Goal: Register for event/course

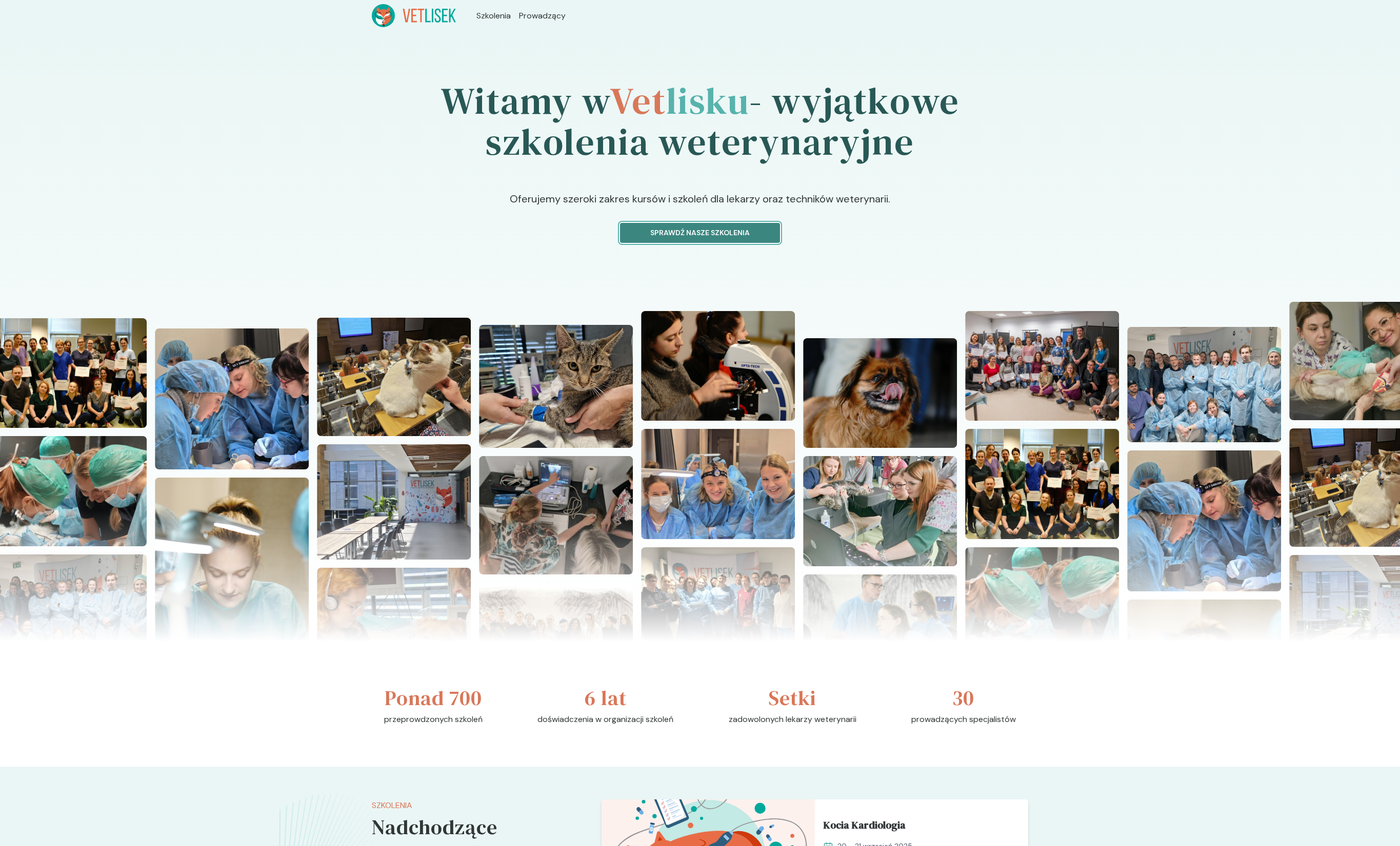
click at [680, 233] on p "Sprawdź nasze szkolenia" at bounding box center [700, 233] width 142 height 11
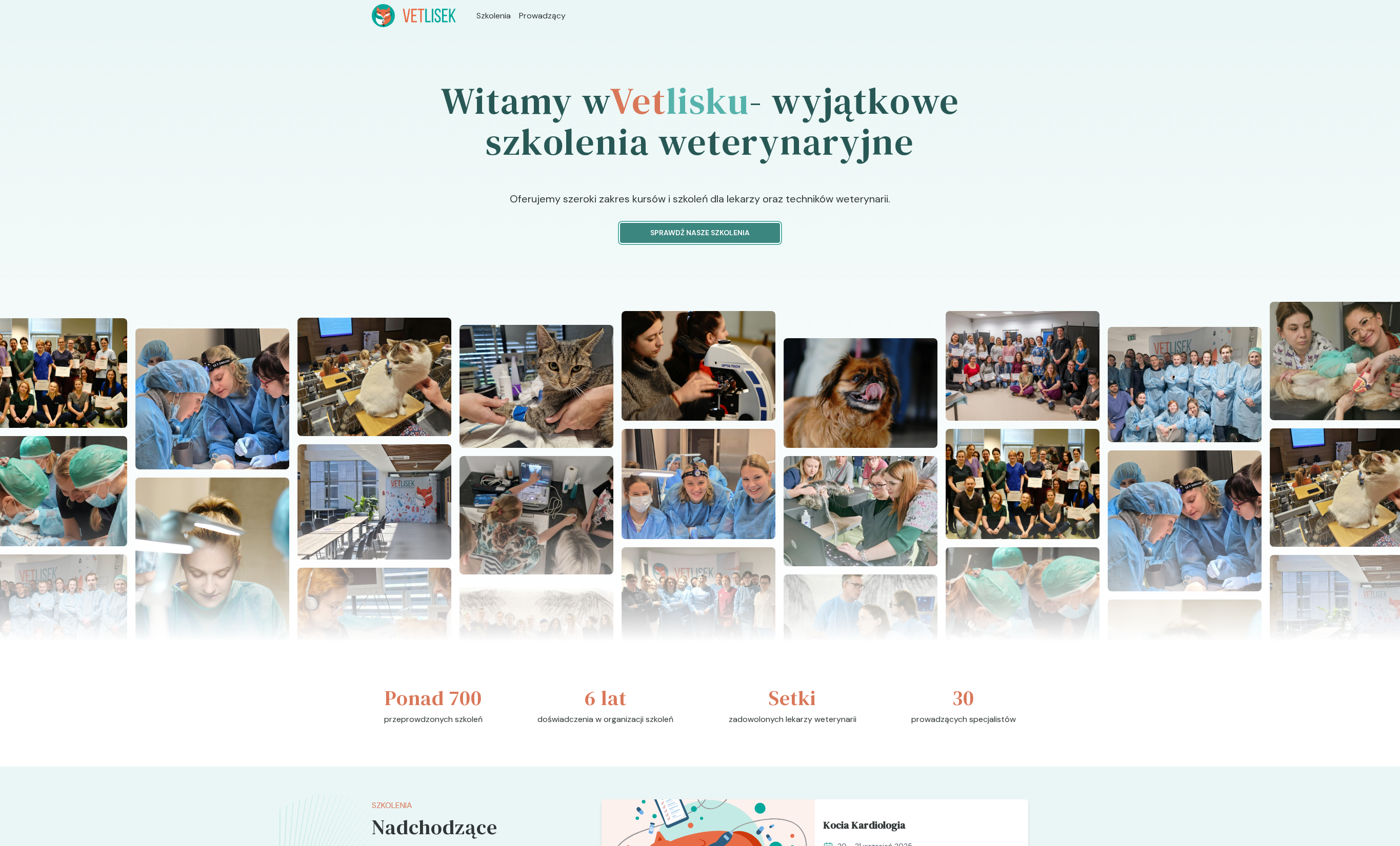
click at [714, 232] on p "Sprawdź nasze szkolenia" at bounding box center [700, 233] width 142 height 11
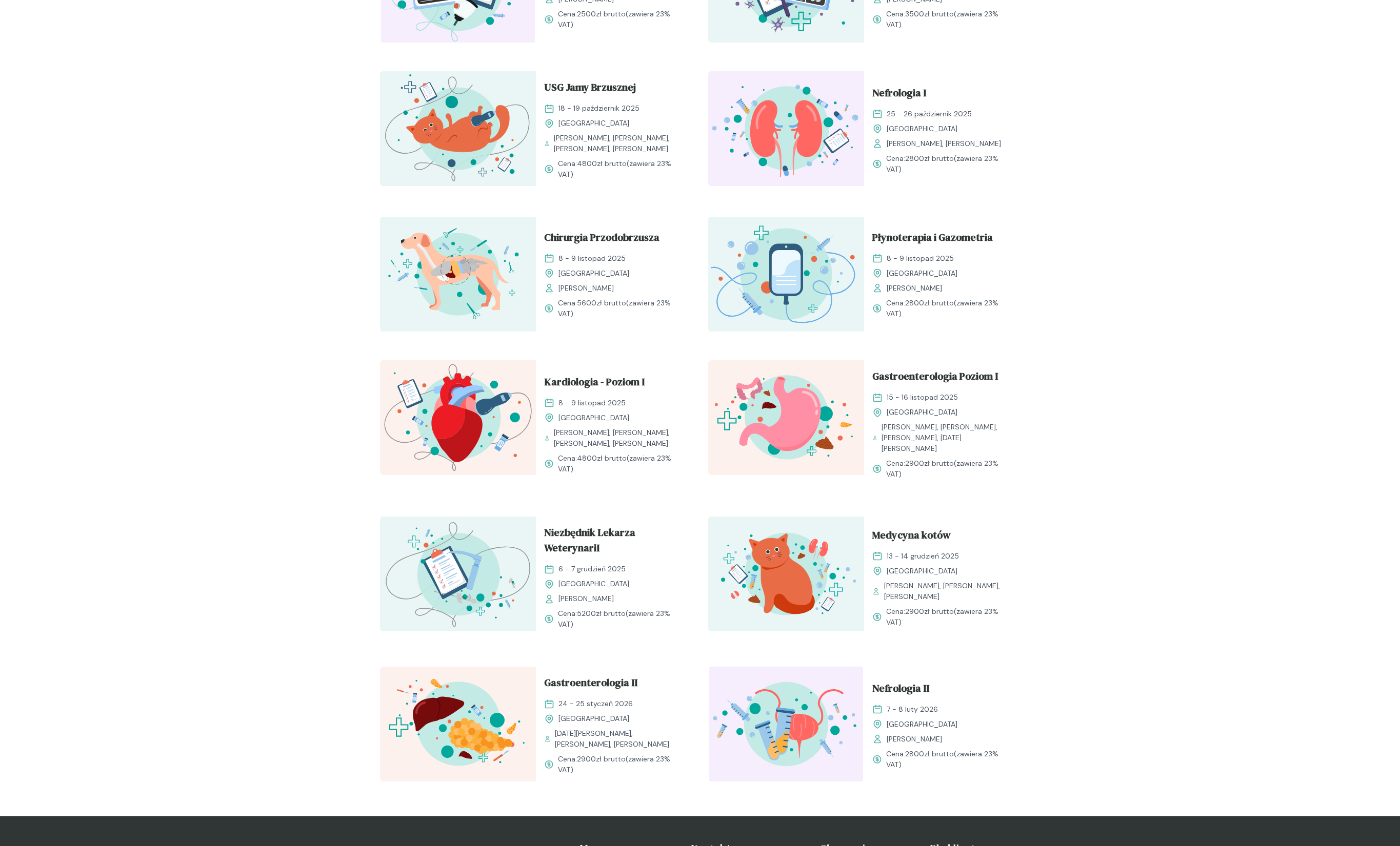
scroll to position [608, 0]
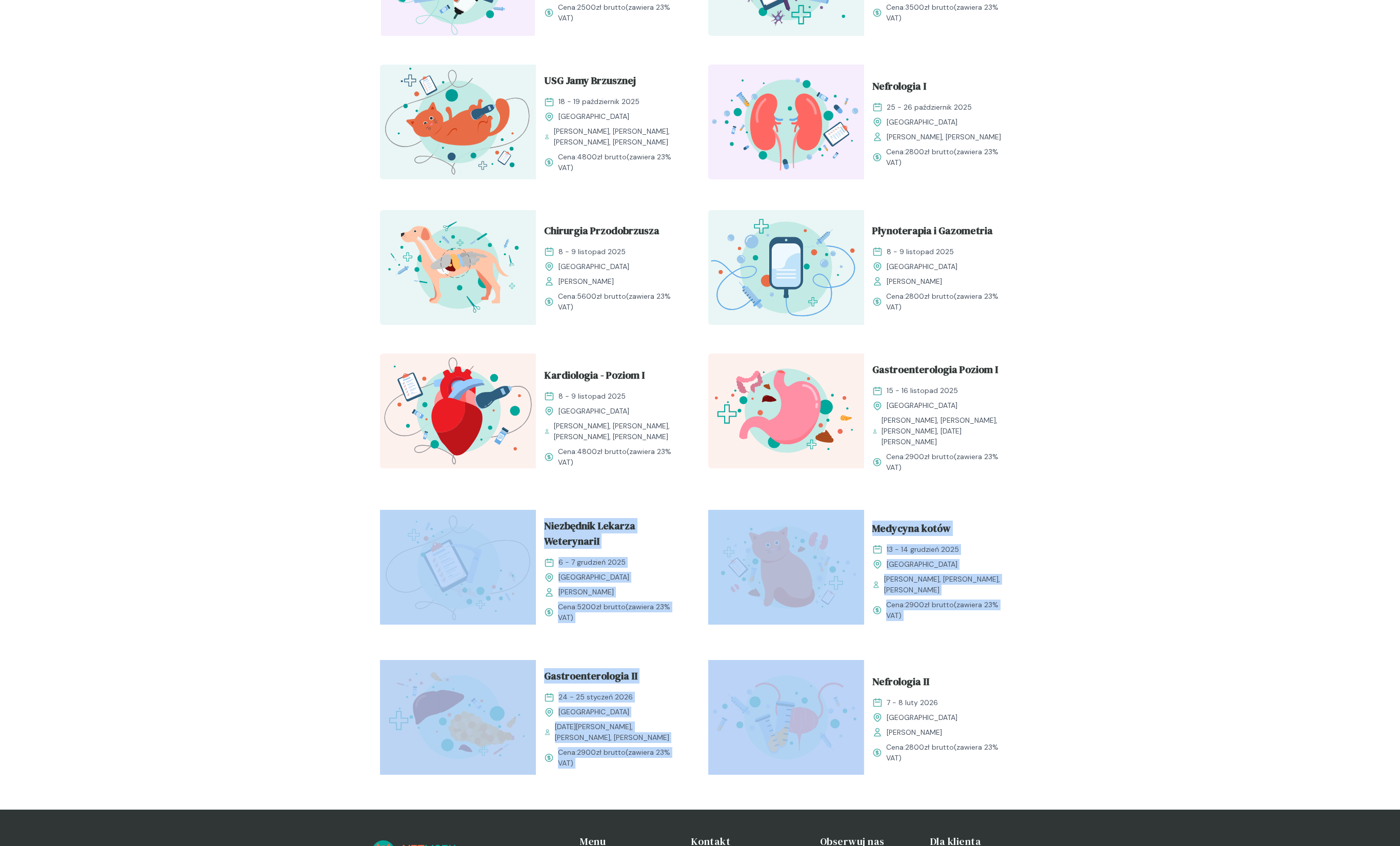
drag, startPoint x: 386, startPoint y: 497, endPoint x: 1074, endPoint y: 633, distance: 701.3
click at [1075, 637] on div "Rozwijaj swoją pasję do medycyny weterynaryjnej Oferujemy starannie przygotowan…" at bounding box center [700, 116] width 1400 height 1386
click at [1074, 633] on div "Rozwijaj swoją pasję do medycyny weterynaryjnej Oferujemy starannie przygotowan…" at bounding box center [700, 116] width 1400 height 1386
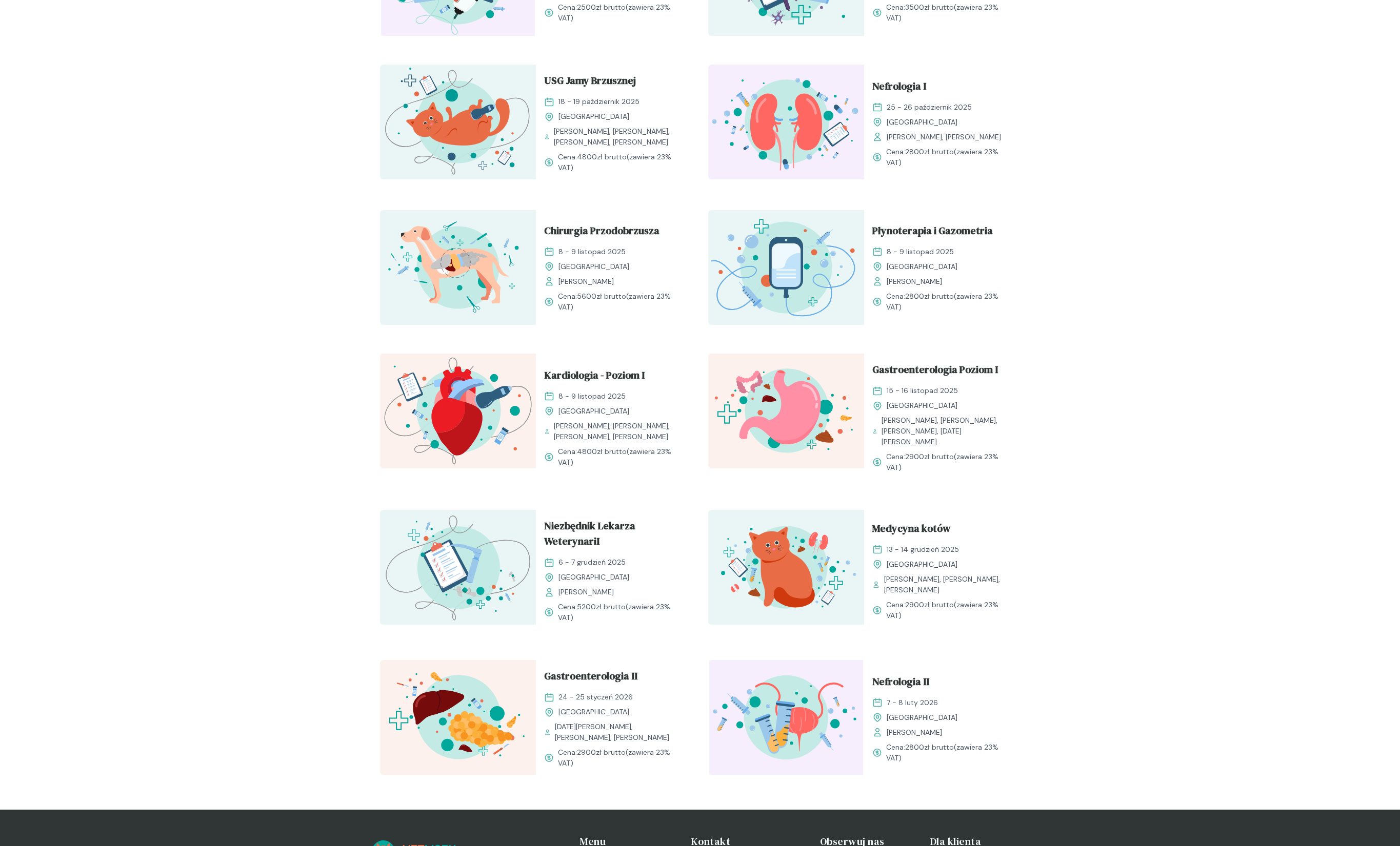
drag, startPoint x: 1037, startPoint y: 617, endPoint x: 349, endPoint y: 509, distance: 696.4
click at [349, 509] on div "Rozwijaj swoją pasję do medycyny weterynaryjnej Oferujemy starannie przygotowan…" at bounding box center [700, 116] width 1400 height 1386
drag, startPoint x: 372, startPoint y: 496, endPoint x: 991, endPoint y: 617, distance: 630.7
click at [991, 617] on div "Rozwijaj swoją pasję do medycyny weterynaryjnej Oferujemy starannie przygotowan…" at bounding box center [700, 116] width 1400 height 1386
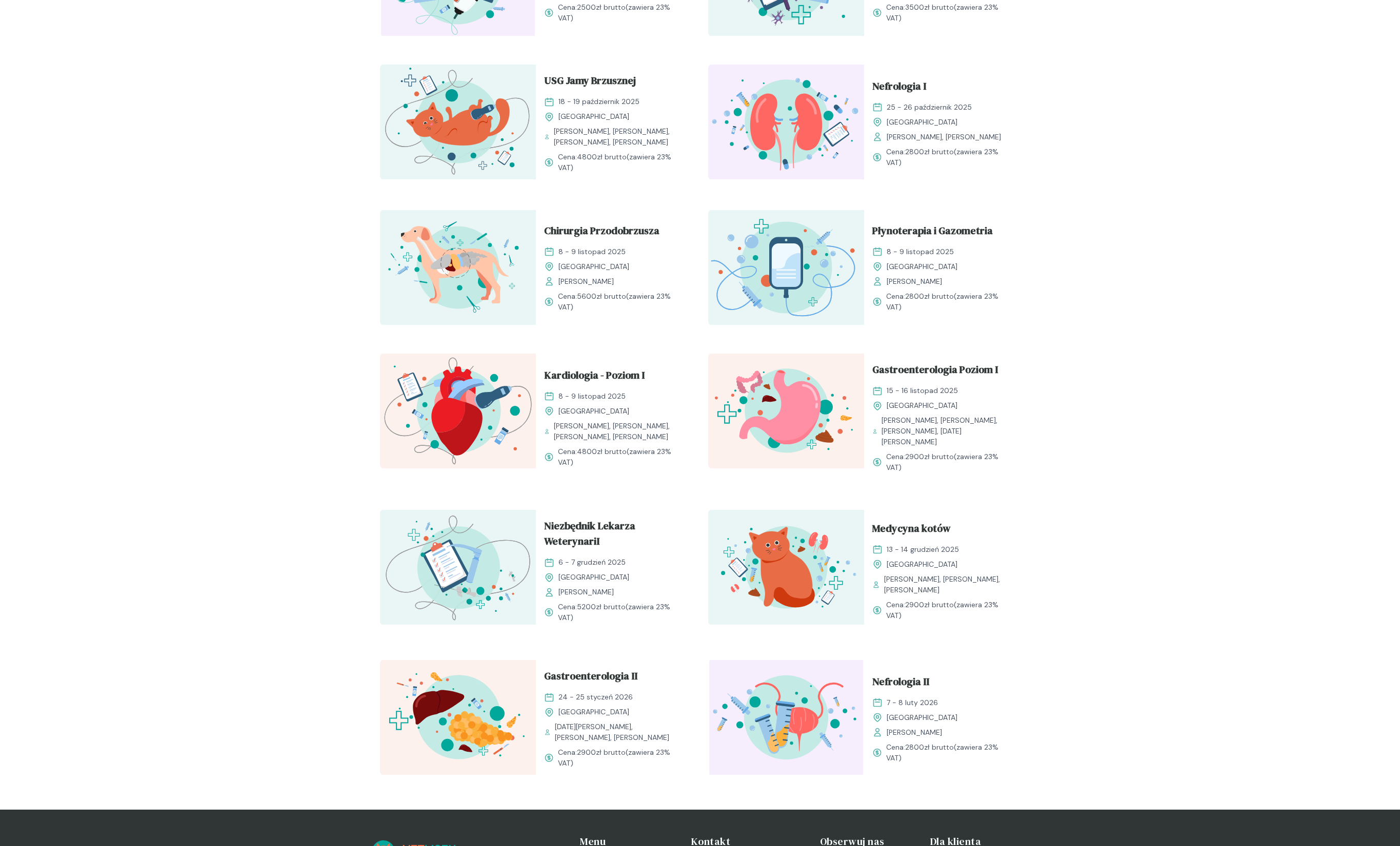
click at [991, 616] on div "Medycyna kotów [DATE] - [DATE] Kraków [PERSON_NAME], [PERSON_NAME], [PERSON_NAM…" at bounding box center [942, 570] width 156 height 121
drag, startPoint x: 1004, startPoint y: 612, endPoint x: 367, endPoint y: 485, distance: 649.5
click at [367, 485] on div "Rozwijaj swoją pasję do medycyny weterynaryjnej Oferujemy starannie przygotowan…" at bounding box center [700, 116] width 1400 height 1386
drag, startPoint x: 385, startPoint y: 488, endPoint x: 997, endPoint y: 617, distance: 625.4
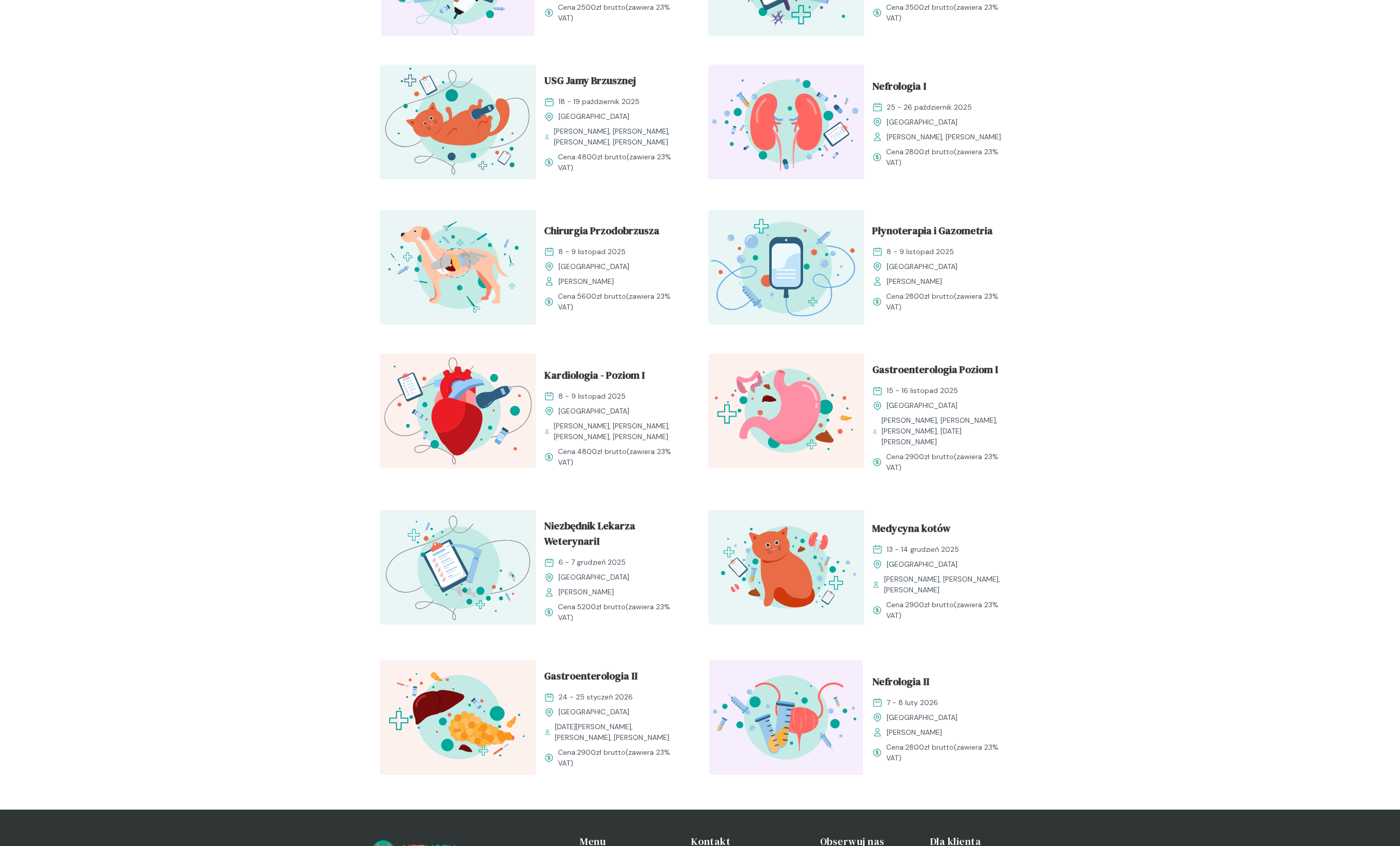
click at [997, 617] on div "Rozwijaj swoją pasję do medycyny weterynaryjnej Oferujemy starannie przygotowan…" at bounding box center [700, 116] width 1400 height 1386
click at [997, 617] on div "Medycyna kotów [DATE] - [DATE] Kraków [PERSON_NAME], [PERSON_NAME], [PERSON_NAM…" at bounding box center [942, 570] width 156 height 121
drag, startPoint x: 985, startPoint y: 615, endPoint x: 490, endPoint y: 489, distance: 510.8
click at [490, 489] on div "Kocia Kardiologia [DATE] - [DATE] [GEOGRAPHIC_DATA] [PERSON_NAME], [PERSON_NAME…" at bounding box center [700, 278] width 656 height 1022
click at [490, 489] on div "Kocia Kardiologia [DATE] - [DATE] [GEOGRAPHIC_DATA] [PERSON_NAME], [PERSON_NAME…" at bounding box center [700, 278] width 656 height 1022
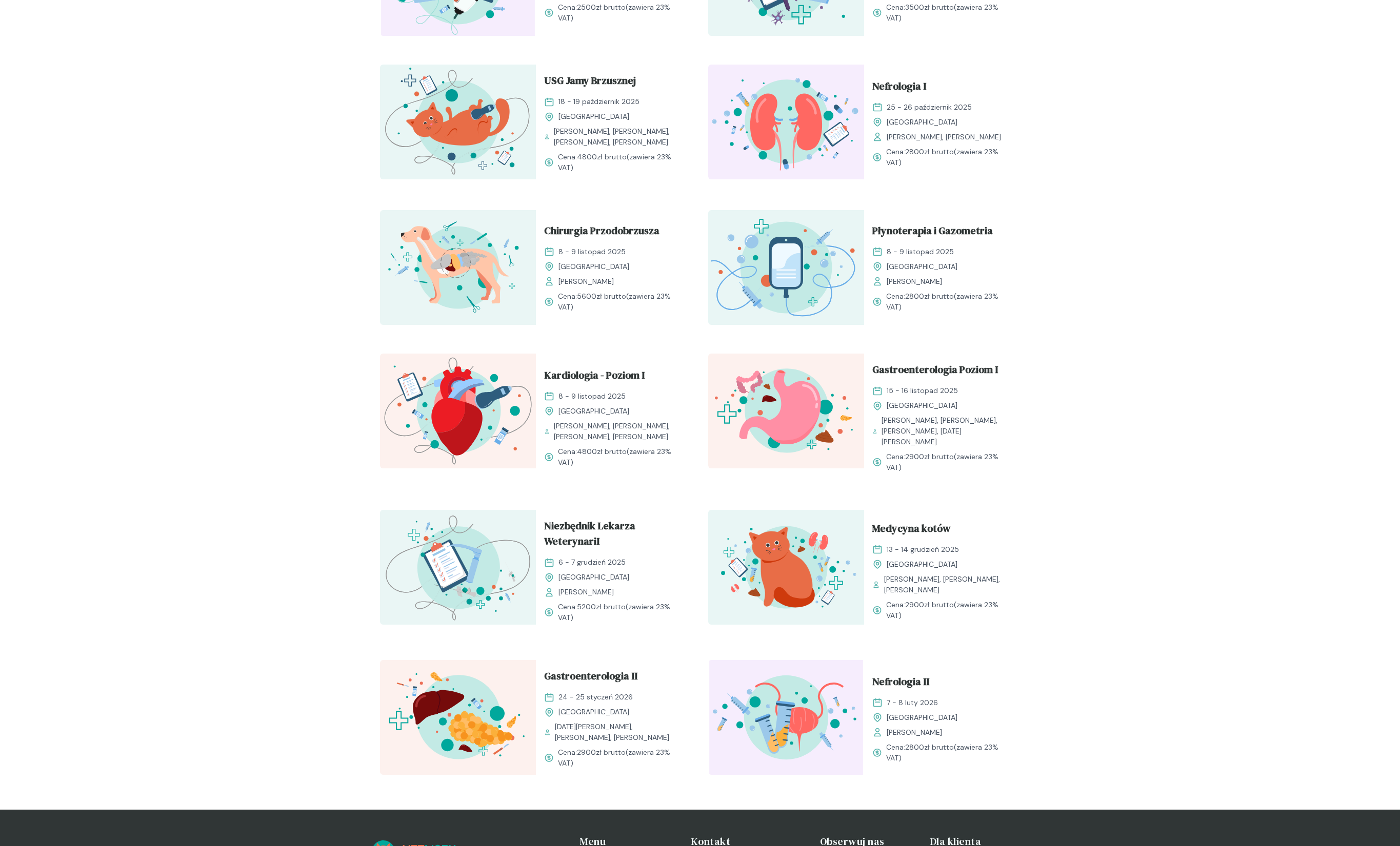
drag, startPoint x: 490, startPoint y: 489, endPoint x: 976, endPoint y: 631, distance: 506.3
click at [976, 631] on div "Kocia Kardiologia [DATE] - [DATE] [GEOGRAPHIC_DATA] [PERSON_NAME], [PERSON_NAME…" at bounding box center [700, 278] width 656 height 1022
click at [976, 631] on div "Kocia Kardiologia [DATE] - [DATE] [GEOGRAPHIC_DATA] [PERSON_NAME], [PERSON_NAME…" at bounding box center [700, 278] width 656 height 1022
drag, startPoint x: 641, startPoint y: 543, endPoint x: 379, endPoint y: 489, distance: 267.5
click at [379, 489] on div "Kocia Kardiologia [DATE] - [DATE] [GEOGRAPHIC_DATA] [PERSON_NAME], [PERSON_NAME…" at bounding box center [700, 278] width 656 height 1022
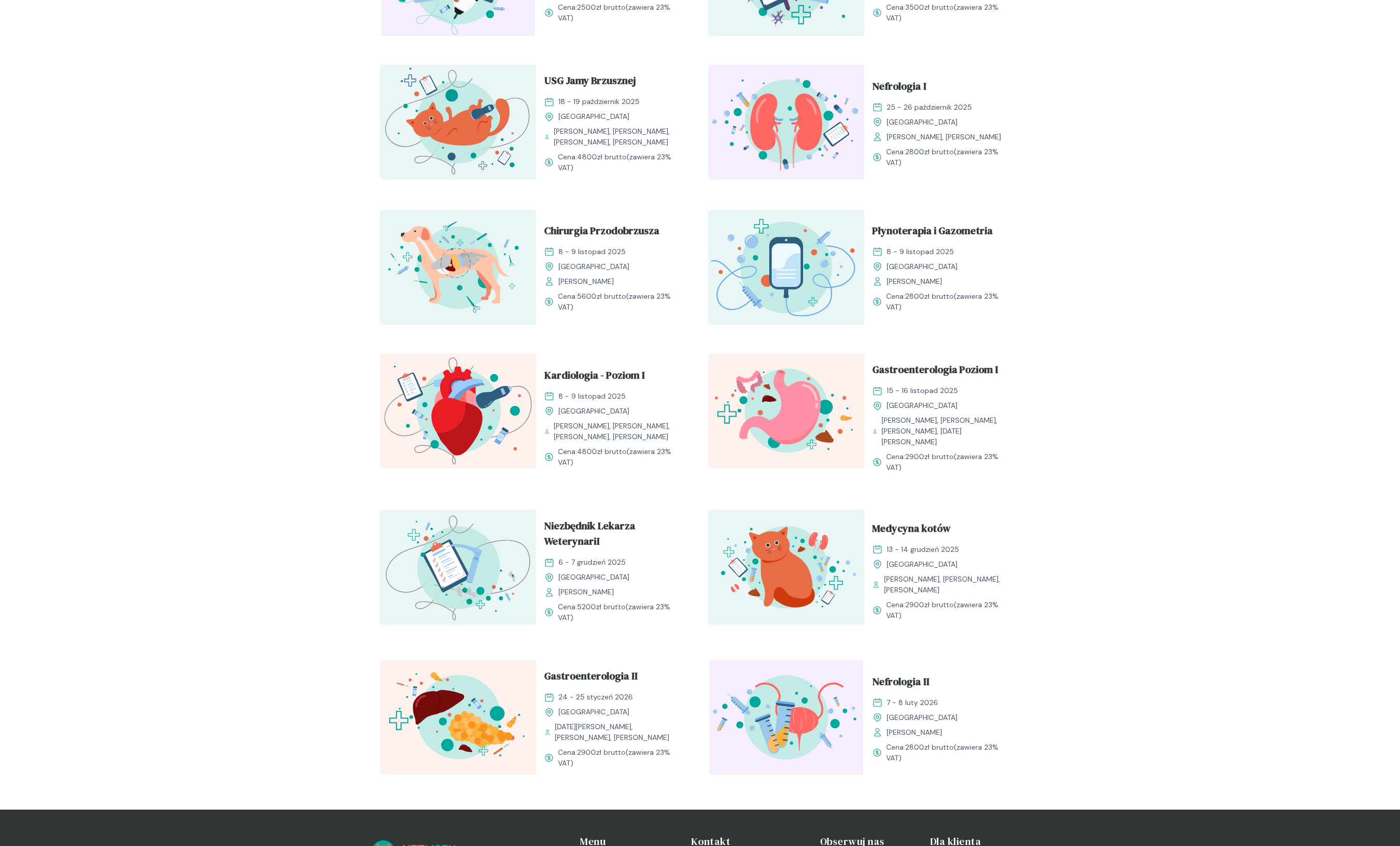
click at [379, 489] on div "Kocia Kardiologia [DATE] - [DATE] [GEOGRAPHIC_DATA] [PERSON_NAME], [PERSON_NAME…" at bounding box center [700, 278] width 656 height 1022
drag, startPoint x: 376, startPoint y: 490, endPoint x: 931, endPoint y: 609, distance: 567.6
click at [931, 609] on div "Kocia Kardiologia [DATE] - [DATE] [GEOGRAPHIC_DATA] [PERSON_NAME], [PERSON_NAME…" at bounding box center [700, 278] width 656 height 1022
click at [931, 609] on span "Cena: 2900 zł brutto (zawiera 23% VAT)" at bounding box center [949, 611] width 126 height 22
drag, startPoint x: 924, startPoint y: 611, endPoint x: 372, endPoint y: 495, distance: 564.1
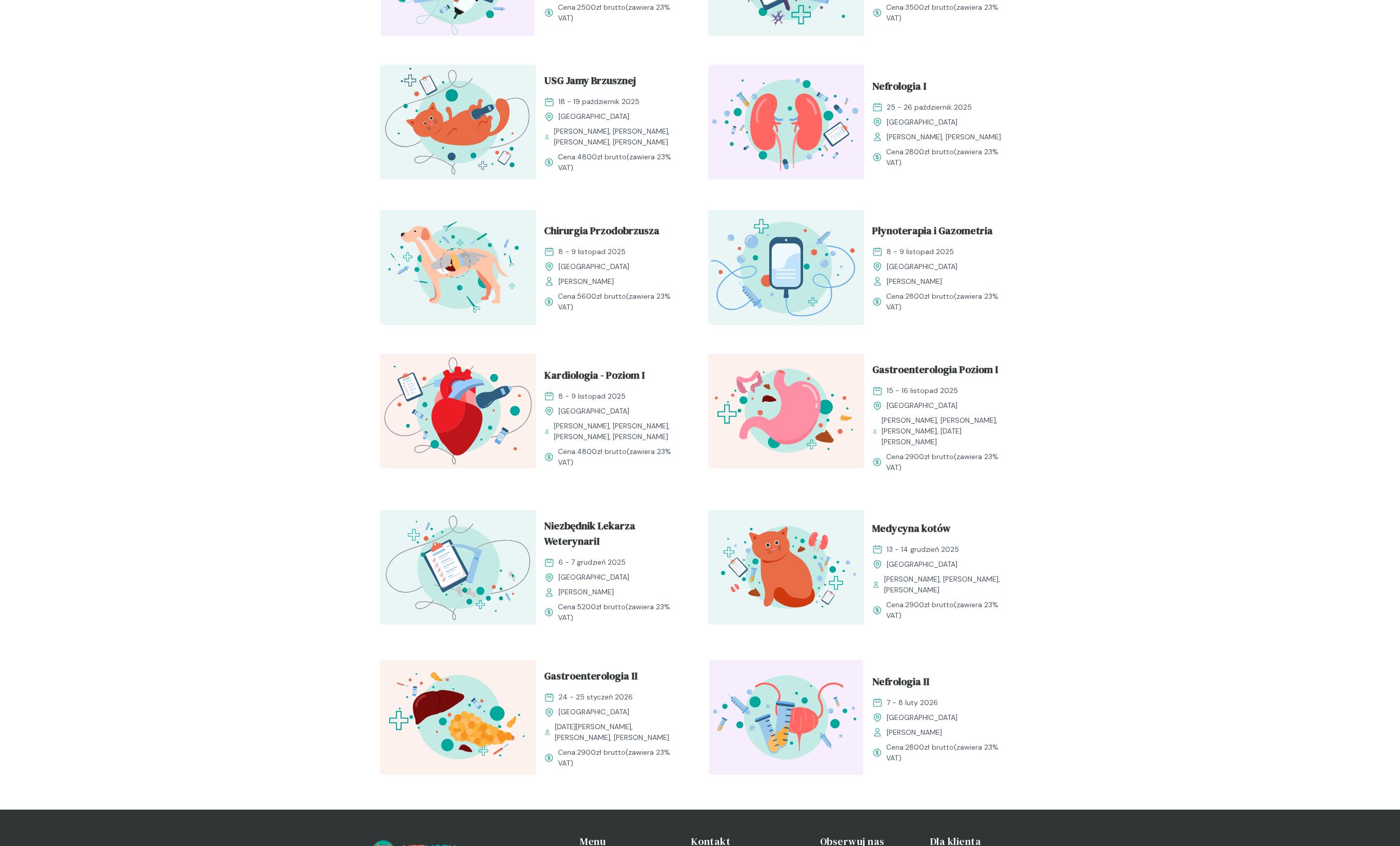
click at [367, 495] on div "Rozwijaj swoją pasję do medycyny weterynaryjnej Oferujemy starannie przygotowan…" at bounding box center [700, 116] width 1400 height 1386
click at [372, 495] on div "Kocia Kardiologia [DATE] - [DATE] [GEOGRAPHIC_DATA] [PERSON_NAME], [PERSON_NAME…" at bounding box center [700, 278] width 656 height 1022
drag, startPoint x: 372, startPoint y: 495, endPoint x: 933, endPoint y: 623, distance: 575.4
click at [935, 625] on div "Kocia Kardiologia [DATE] - [DATE] [GEOGRAPHIC_DATA] [PERSON_NAME], [PERSON_NAME…" at bounding box center [700, 278] width 656 height 1022
click at [933, 623] on div "Kocia Kardiologia [DATE] - [DATE] [GEOGRAPHIC_DATA] [PERSON_NAME], [PERSON_NAME…" at bounding box center [700, 278] width 656 height 1022
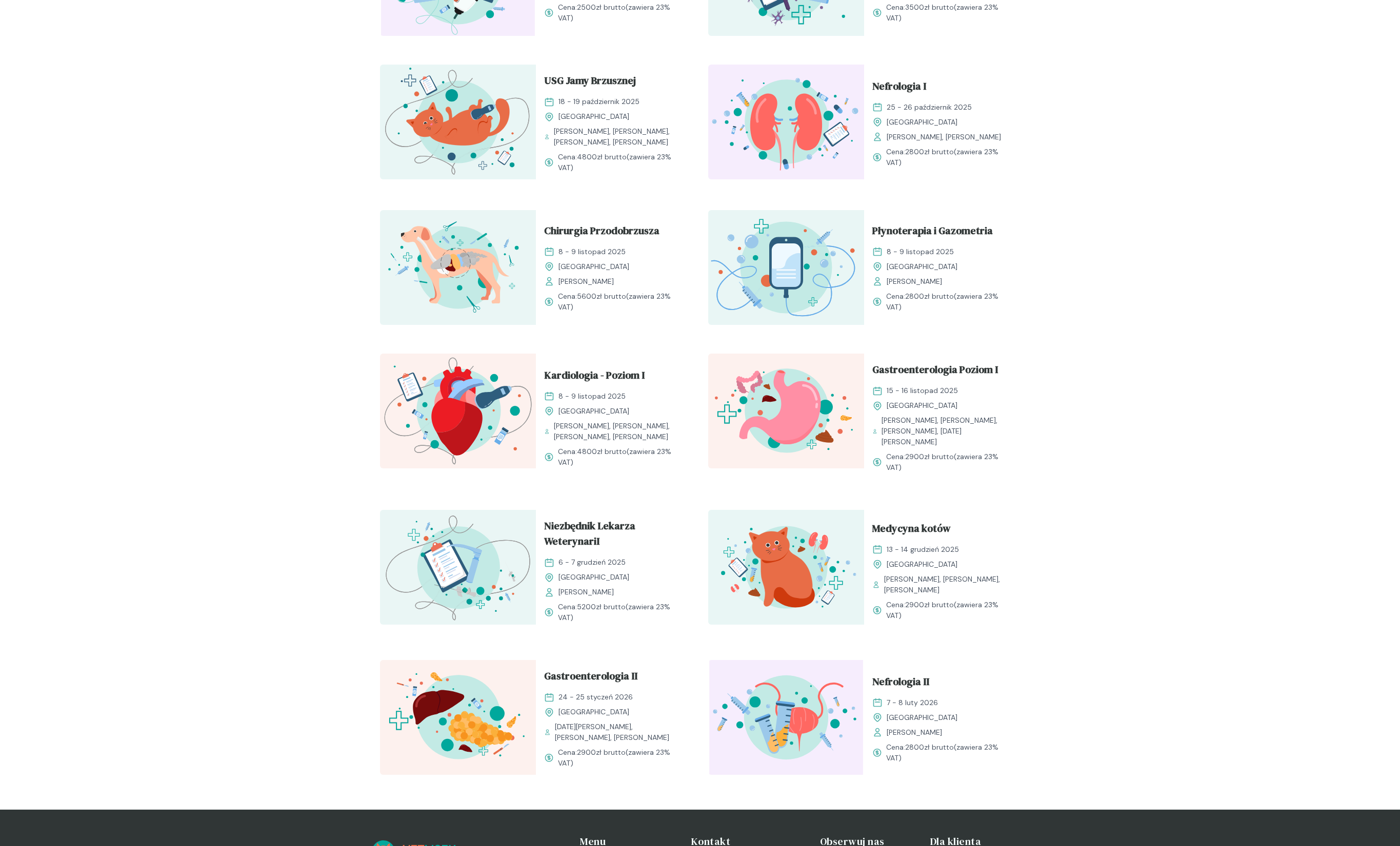
drag, startPoint x: 927, startPoint y: 614, endPoint x: 383, endPoint y: 491, distance: 557.7
click at [383, 491] on div "Kocia Kardiologia [DATE] - [DATE] [GEOGRAPHIC_DATA] [PERSON_NAME], [PERSON_NAME…" at bounding box center [700, 278] width 656 height 1022
drag, startPoint x: 377, startPoint y: 488, endPoint x: 958, endPoint y: 609, distance: 593.5
click at [958, 609] on div "Kocia Kardiologia [DATE] - [DATE] [GEOGRAPHIC_DATA] [PERSON_NAME], [PERSON_NAME…" at bounding box center [700, 278] width 656 height 1022
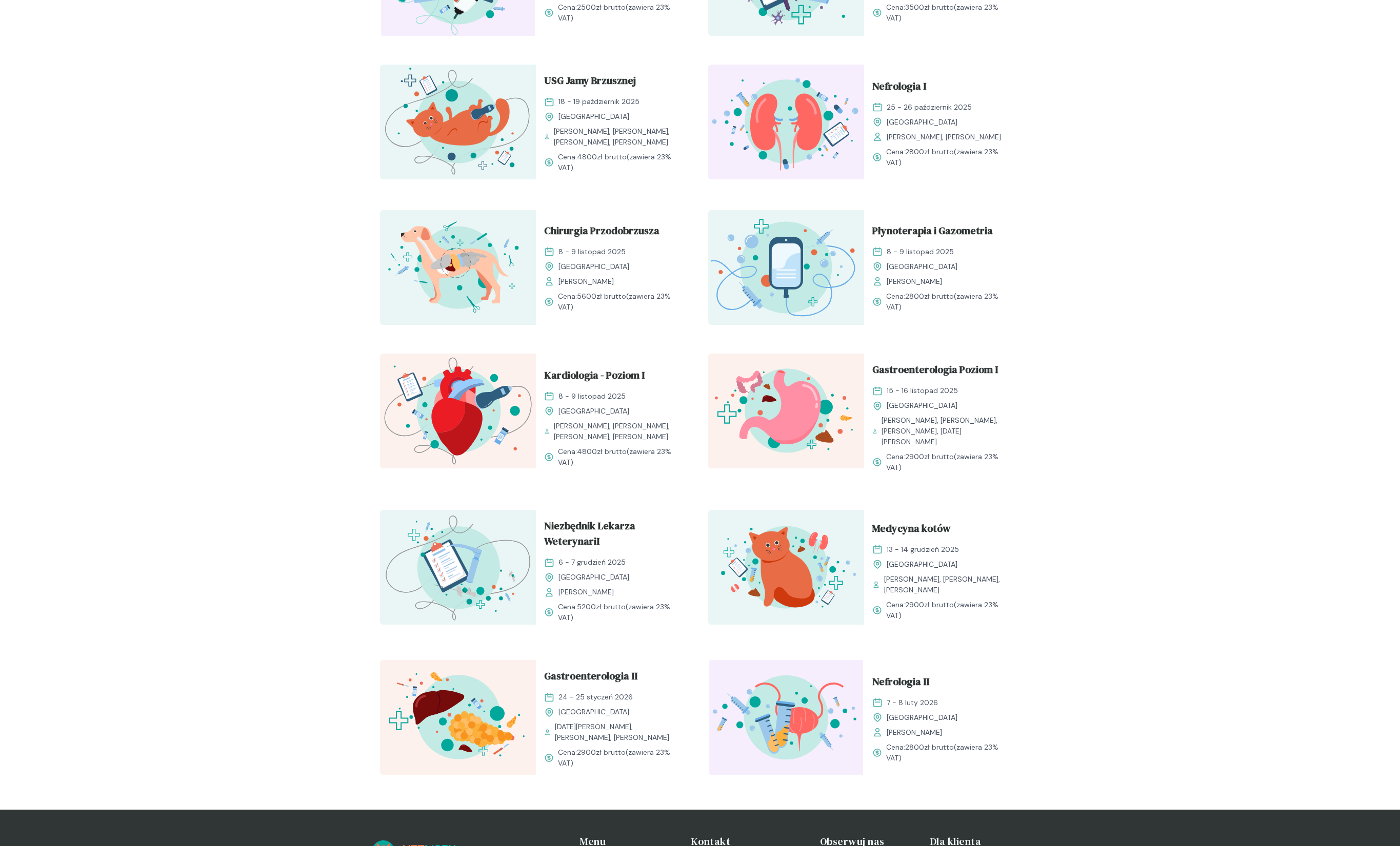
click at [958, 609] on span "Cena: 2900 zł brutto (zawiera 23% VAT)" at bounding box center [949, 611] width 126 height 22
drag, startPoint x: 817, startPoint y: 570, endPoint x: 385, endPoint y: 489, distance: 439.5
click at [385, 489] on div "Kocia Kardiologia [DATE] - [DATE] [GEOGRAPHIC_DATA] [PERSON_NAME], [PERSON_NAME…" at bounding box center [700, 278] width 656 height 1022
drag, startPoint x: 385, startPoint y: 489, endPoint x: 937, endPoint y: 605, distance: 564.1
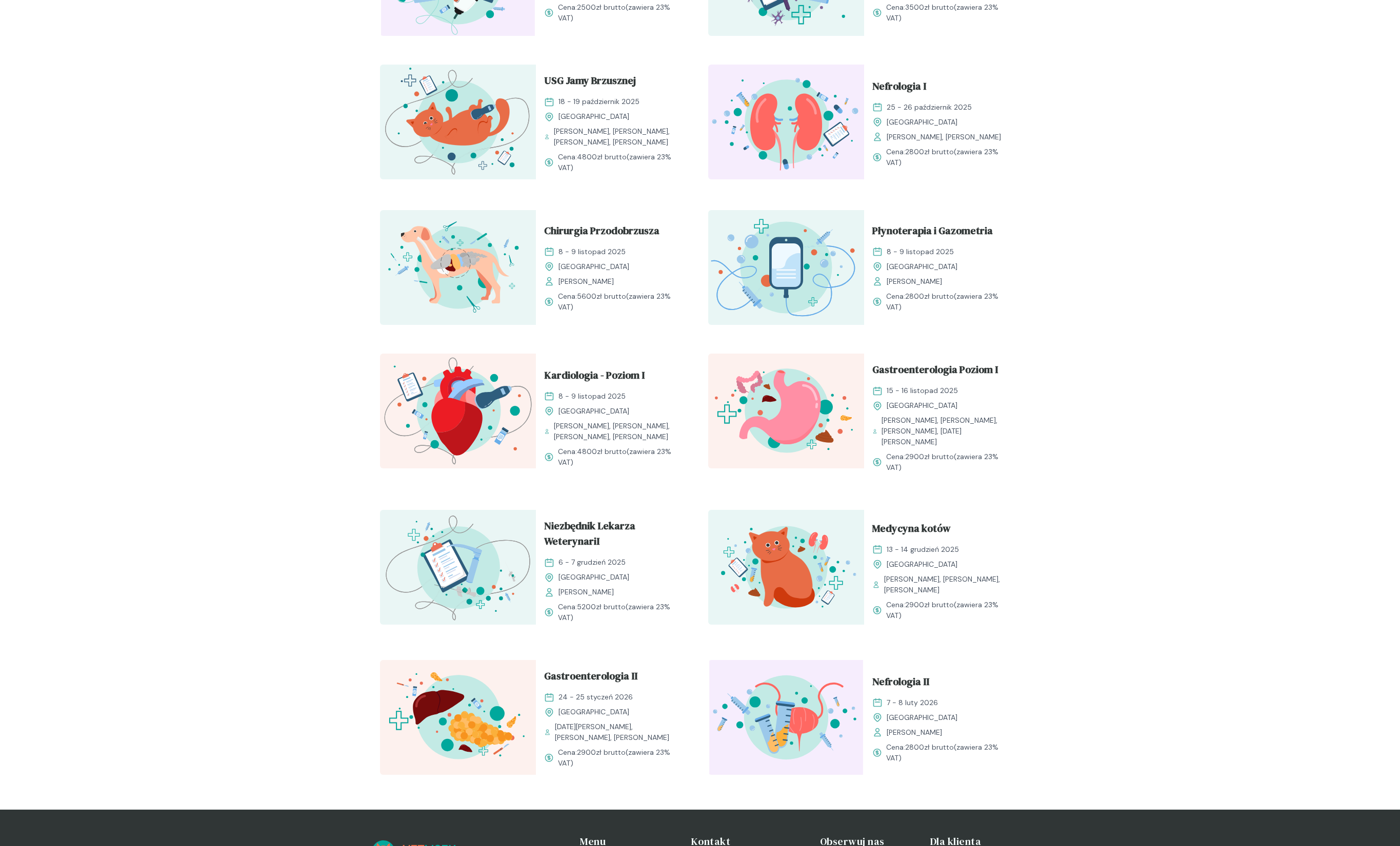
click at [937, 605] on div "Kocia Kardiologia [DATE] - [DATE] [GEOGRAPHIC_DATA] [PERSON_NAME], [PERSON_NAME…" at bounding box center [700, 278] width 656 height 1022
click at [937, 605] on span "Cena: 2900 zł brutto (zawiera 23% VAT)" at bounding box center [949, 611] width 126 height 22
drag, startPoint x: 915, startPoint y: 597, endPoint x: 400, endPoint y: 486, distance: 526.8
click at [400, 486] on div "Kocia Kardiologia [DATE] - [DATE] [GEOGRAPHIC_DATA] [PERSON_NAME], [PERSON_NAME…" at bounding box center [700, 278] width 656 height 1022
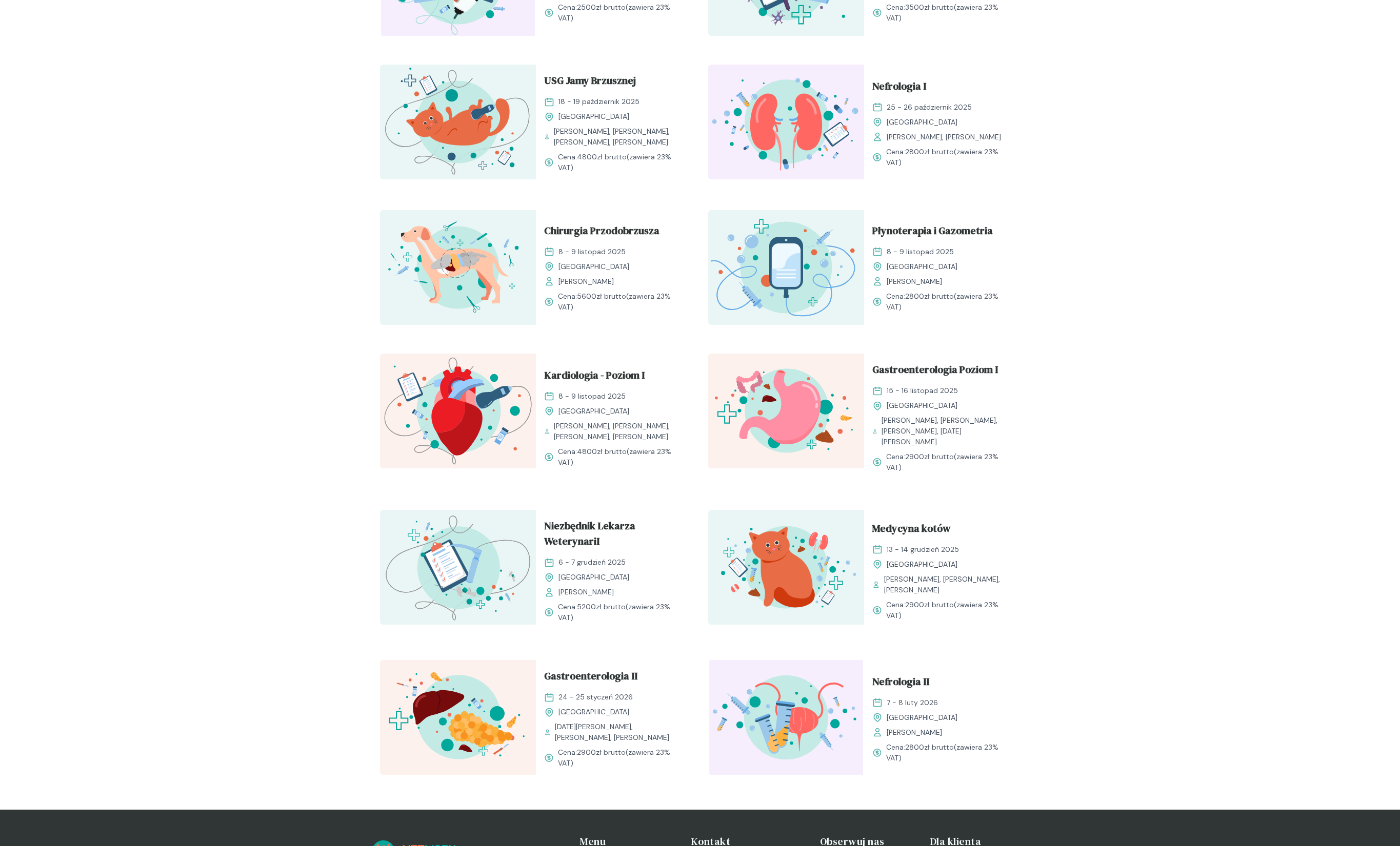
drag, startPoint x: 400, startPoint y: 486, endPoint x: 971, endPoint y: 609, distance: 584.1
click at [971, 609] on div "Kocia Kardiologia [DATE] - [DATE] [GEOGRAPHIC_DATA] [PERSON_NAME], [PERSON_NAME…" at bounding box center [700, 278] width 656 height 1022
click at [971, 609] on span "Cena: 2900 zł brutto (zawiera 23% VAT)" at bounding box center [949, 611] width 126 height 22
drag, startPoint x: 964, startPoint y: 609, endPoint x: 420, endPoint y: 486, distance: 557.7
click at [420, 486] on div "Kocia Kardiologia [DATE] - [DATE] [GEOGRAPHIC_DATA] [PERSON_NAME], [PERSON_NAME…" at bounding box center [700, 278] width 656 height 1022
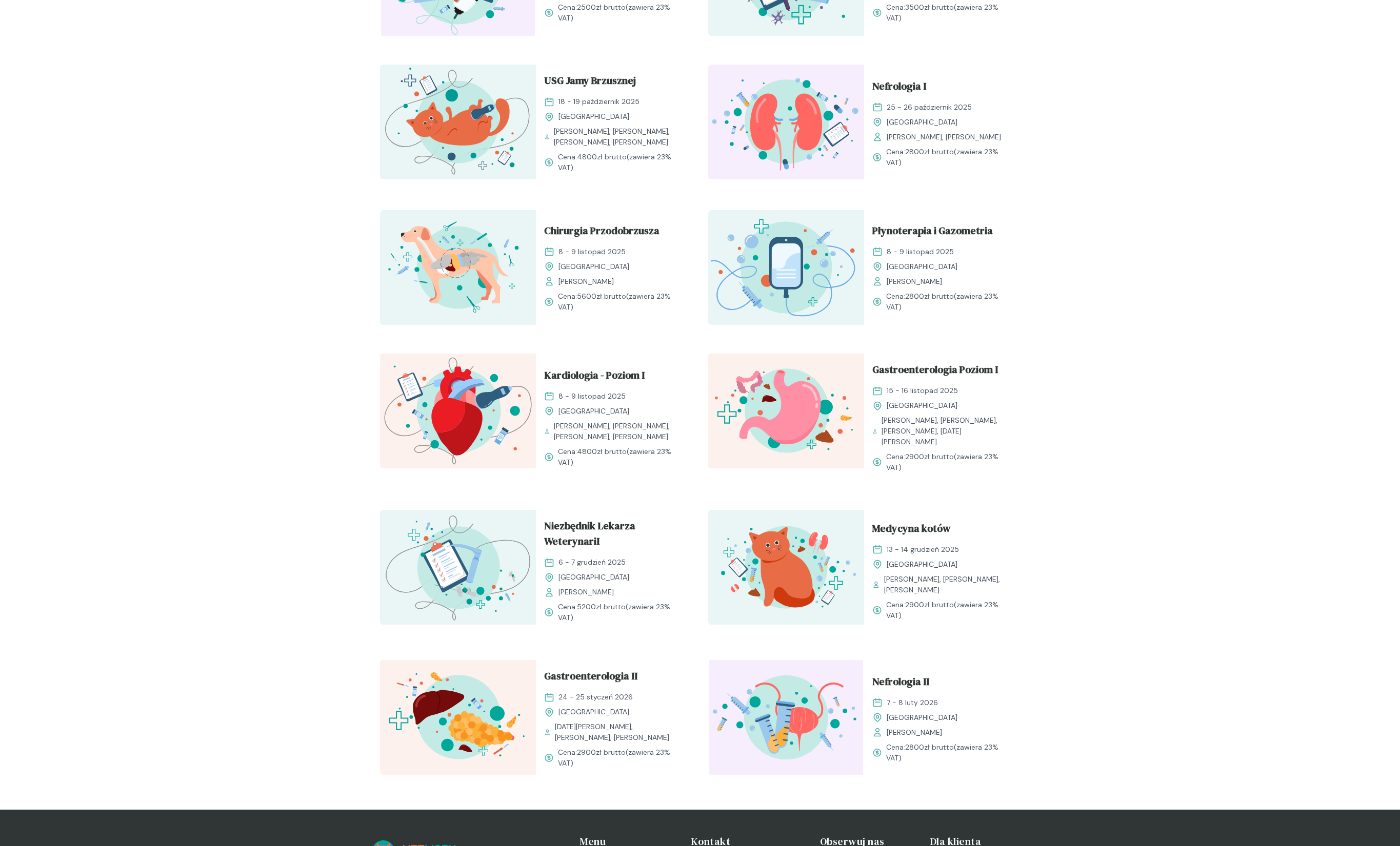
click at [420, 486] on div "Kocia Kardiologia [DATE] - [DATE] [GEOGRAPHIC_DATA] [PERSON_NAME], [PERSON_NAME…" at bounding box center [700, 278] width 656 height 1022
drag, startPoint x: 420, startPoint y: 486, endPoint x: 940, endPoint y: 620, distance: 537.0
click at [940, 620] on div "Kocia Kardiologia [DATE] - [DATE] [GEOGRAPHIC_DATA] [PERSON_NAME], [PERSON_NAME…" at bounding box center [700, 278] width 656 height 1022
click at [940, 620] on div "Medycyna kotów [DATE] - [DATE] Kraków [PERSON_NAME], [PERSON_NAME], [PERSON_NAM…" at bounding box center [942, 570] width 156 height 121
drag, startPoint x: 938, startPoint y: 620, endPoint x: 523, endPoint y: 488, distance: 435.5
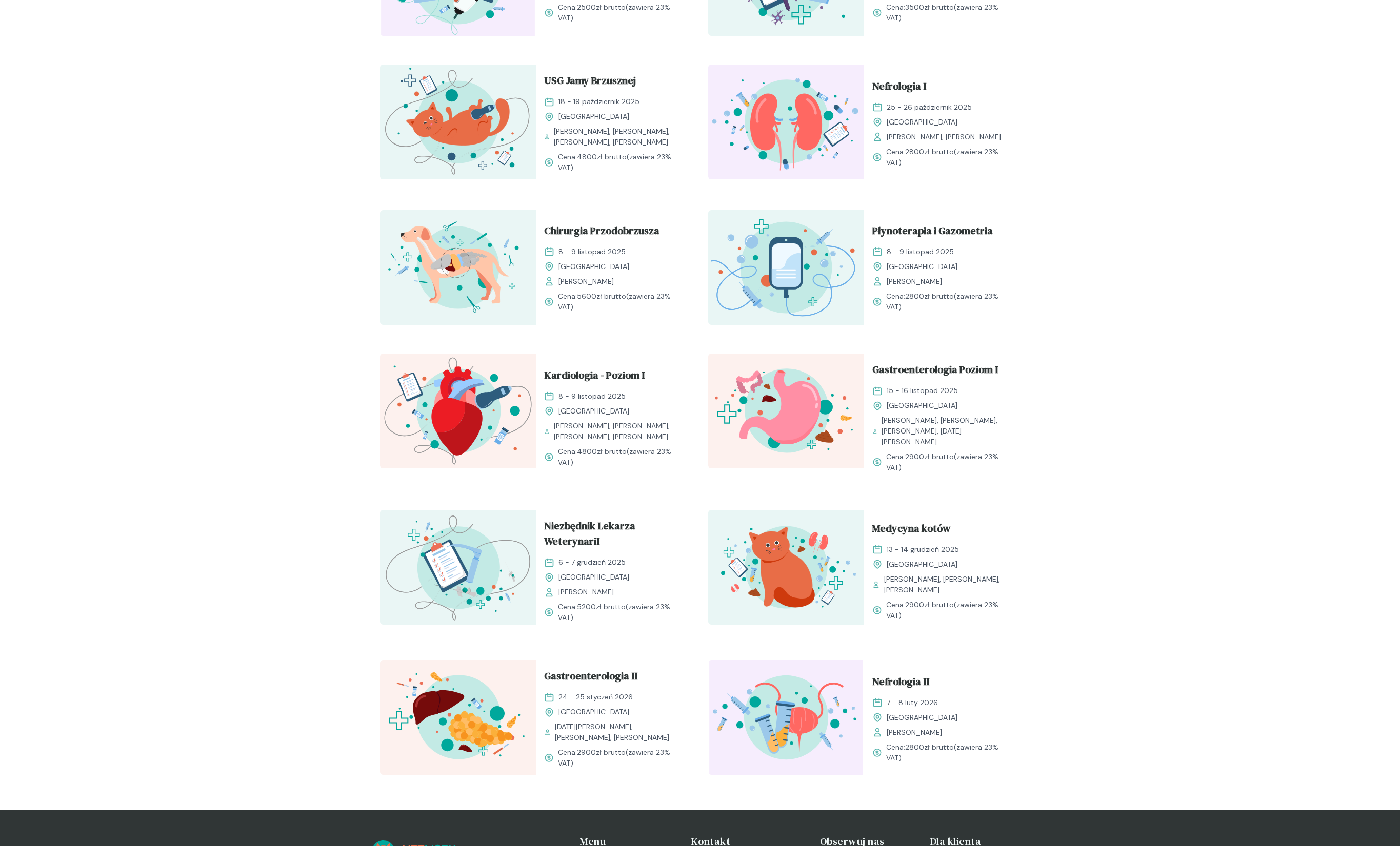
click at [523, 488] on div "Kocia Kardiologia [DATE] - [DATE] [GEOGRAPHIC_DATA] [PERSON_NAME], [PERSON_NAME…" at bounding box center [700, 278] width 656 height 1022
drag, startPoint x: 540, startPoint y: 497, endPoint x: 928, endPoint y: 605, distance: 402.8
click at [928, 605] on div "Kocia Kardiologia [DATE] - [DATE] [GEOGRAPHIC_DATA] [PERSON_NAME], [PERSON_NAME…" at bounding box center [700, 278] width 656 height 1022
click at [928, 605] on span "Cena: 2900 zł brutto (zawiera 23% VAT)" at bounding box center [949, 611] width 126 height 22
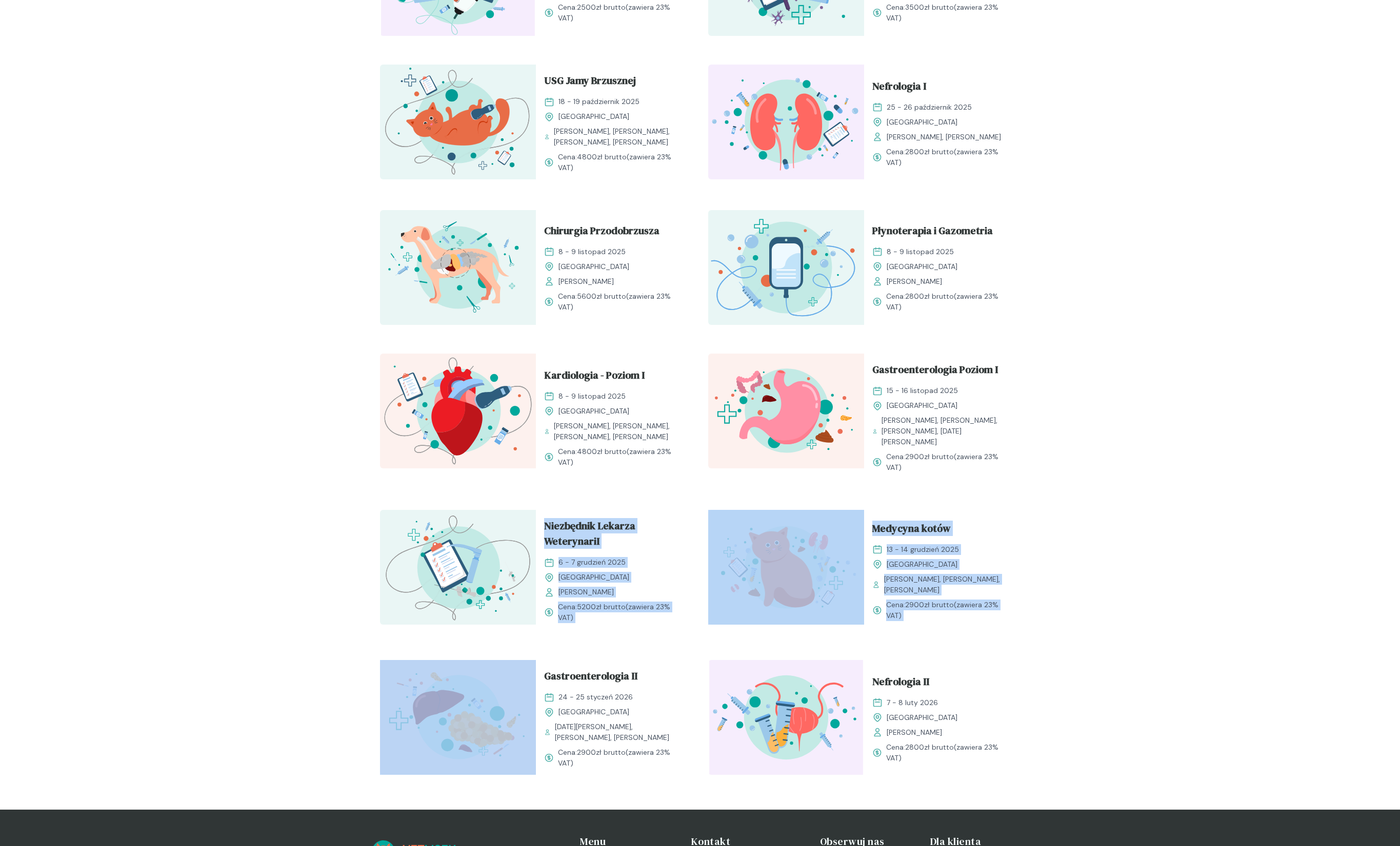
drag, startPoint x: 928, startPoint y: 605, endPoint x: 580, endPoint y: 488, distance: 367.1
click at [580, 488] on div "Kocia Kardiologia [DATE] - [DATE] [GEOGRAPHIC_DATA] [PERSON_NAME], [PERSON_NAME…" at bounding box center [700, 278] width 656 height 1022
click at [1007, 628] on div "Kocia Kardiologia [DATE] - [DATE] [GEOGRAPHIC_DATA] [PERSON_NAME], [PERSON_NAME…" at bounding box center [700, 278] width 656 height 1022
drag, startPoint x: 972, startPoint y: 619, endPoint x: 442, endPoint y: 482, distance: 547.4
click at [442, 482] on div "Kocia Kardiologia [DATE] - [DATE] [GEOGRAPHIC_DATA] [PERSON_NAME], [PERSON_NAME…" at bounding box center [700, 278] width 656 height 1022
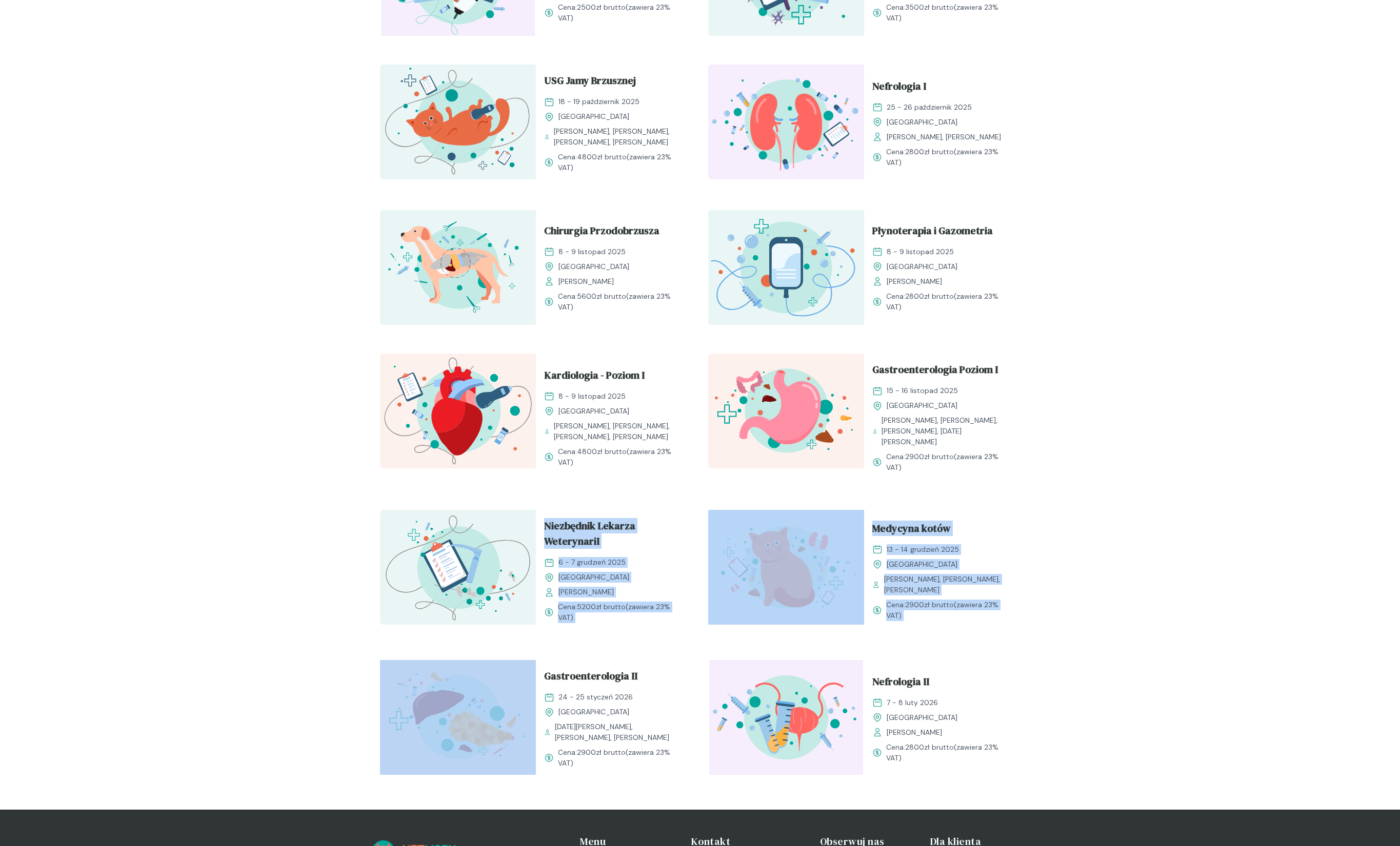
click at [442, 482] on div "Kocia Kardiologia [DATE] - [DATE] [GEOGRAPHIC_DATA] [PERSON_NAME], [PERSON_NAME…" at bounding box center [700, 278] width 656 height 1022
drag, startPoint x: 443, startPoint y: 486, endPoint x: 932, endPoint y: 615, distance: 505.7
click at [932, 617] on div "Kocia Kardiologia [DATE] - [DATE] [GEOGRAPHIC_DATA] [PERSON_NAME], [PERSON_NAME…" at bounding box center [700, 278] width 656 height 1022
click at [932, 615] on div "Medycyna kotów [DATE] - [DATE] Kraków [PERSON_NAME], [PERSON_NAME], [PERSON_NAM…" at bounding box center [942, 570] width 156 height 121
drag, startPoint x: 695, startPoint y: 539, endPoint x: 455, endPoint y: 490, distance: 245.0
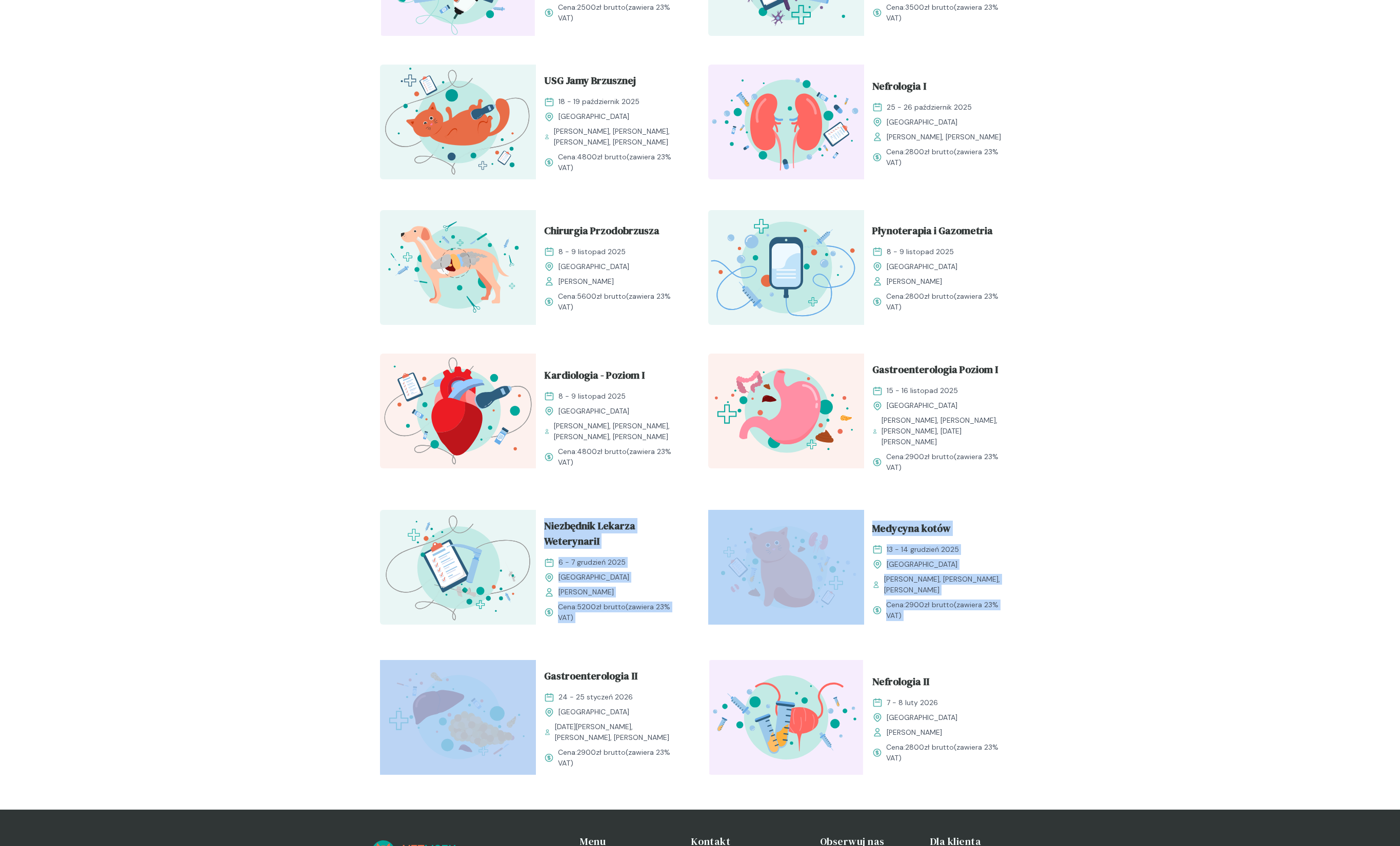
click at [455, 490] on div "Kocia Kardiologia [DATE] - [DATE] [GEOGRAPHIC_DATA] [PERSON_NAME], [PERSON_NAME…" at bounding box center [700, 278] width 656 height 1022
drag, startPoint x: 455, startPoint y: 490, endPoint x: 952, endPoint y: 624, distance: 514.7
click at [953, 624] on div "Kocia Kardiologia [DATE] - [DATE] [GEOGRAPHIC_DATA] [PERSON_NAME], [PERSON_NAME…" at bounding box center [700, 278] width 656 height 1022
click at [952, 624] on div "Kocia Kardiologia [DATE] - [DATE] [GEOGRAPHIC_DATA] [PERSON_NAME], [PERSON_NAME…" at bounding box center [700, 278] width 656 height 1022
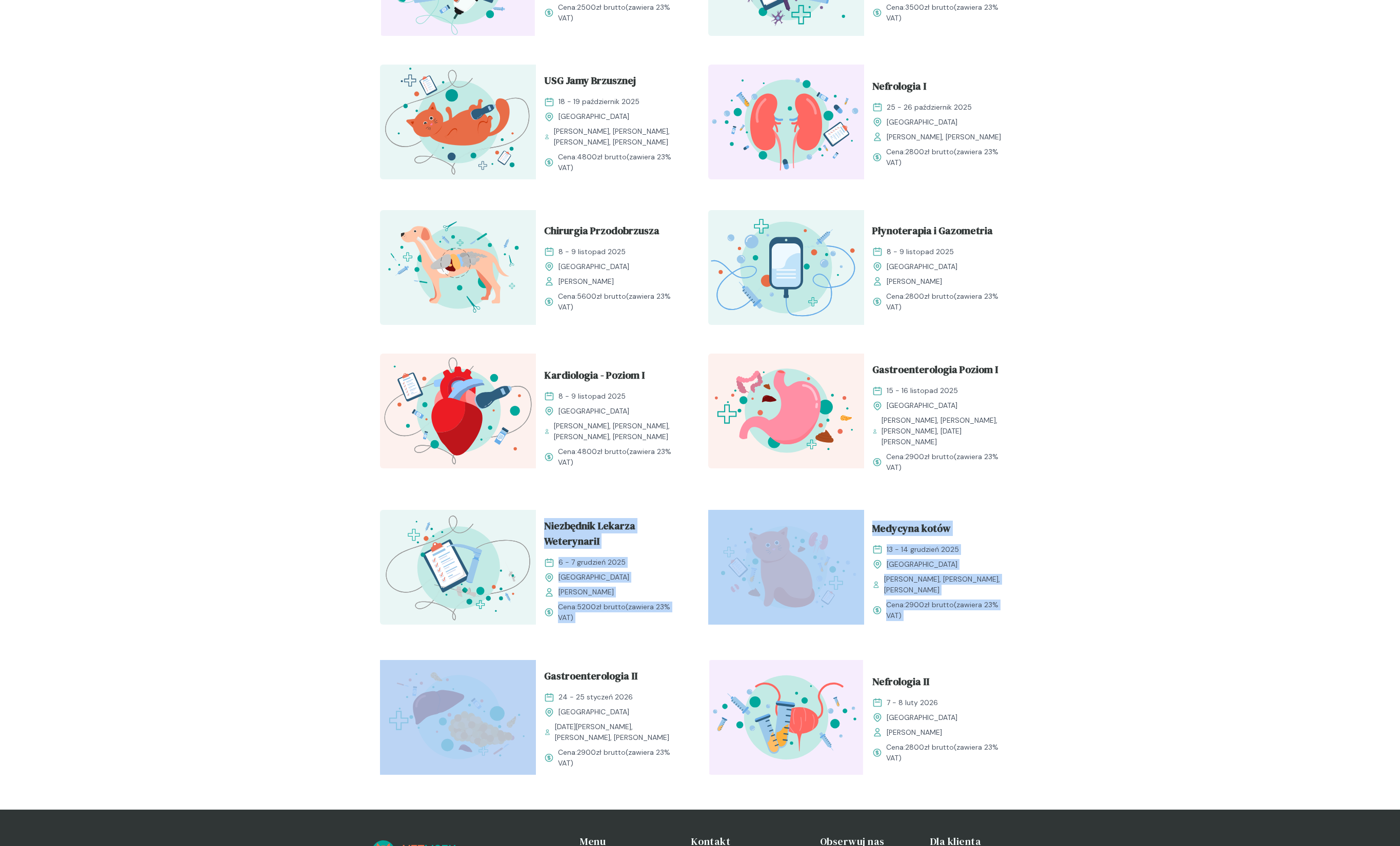
drag, startPoint x: 929, startPoint y: 611, endPoint x: 531, endPoint y: 485, distance: 417.5
click at [532, 485] on div "Kocia Kardiologia [DATE] - [DATE] [GEOGRAPHIC_DATA] [PERSON_NAME], [PERSON_NAME…" at bounding box center [700, 278] width 656 height 1022
click at [529, 485] on div "Kocia Kardiologia [DATE] - [DATE] [GEOGRAPHIC_DATA] [PERSON_NAME], [PERSON_NAME…" at bounding box center [700, 278] width 656 height 1022
drag, startPoint x: 529, startPoint y: 485, endPoint x: 992, endPoint y: 620, distance: 482.3
click at [992, 621] on div "Kocia Kardiologia [DATE] - [DATE] [GEOGRAPHIC_DATA] [PERSON_NAME], [PERSON_NAME…" at bounding box center [700, 278] width 656 height 1022
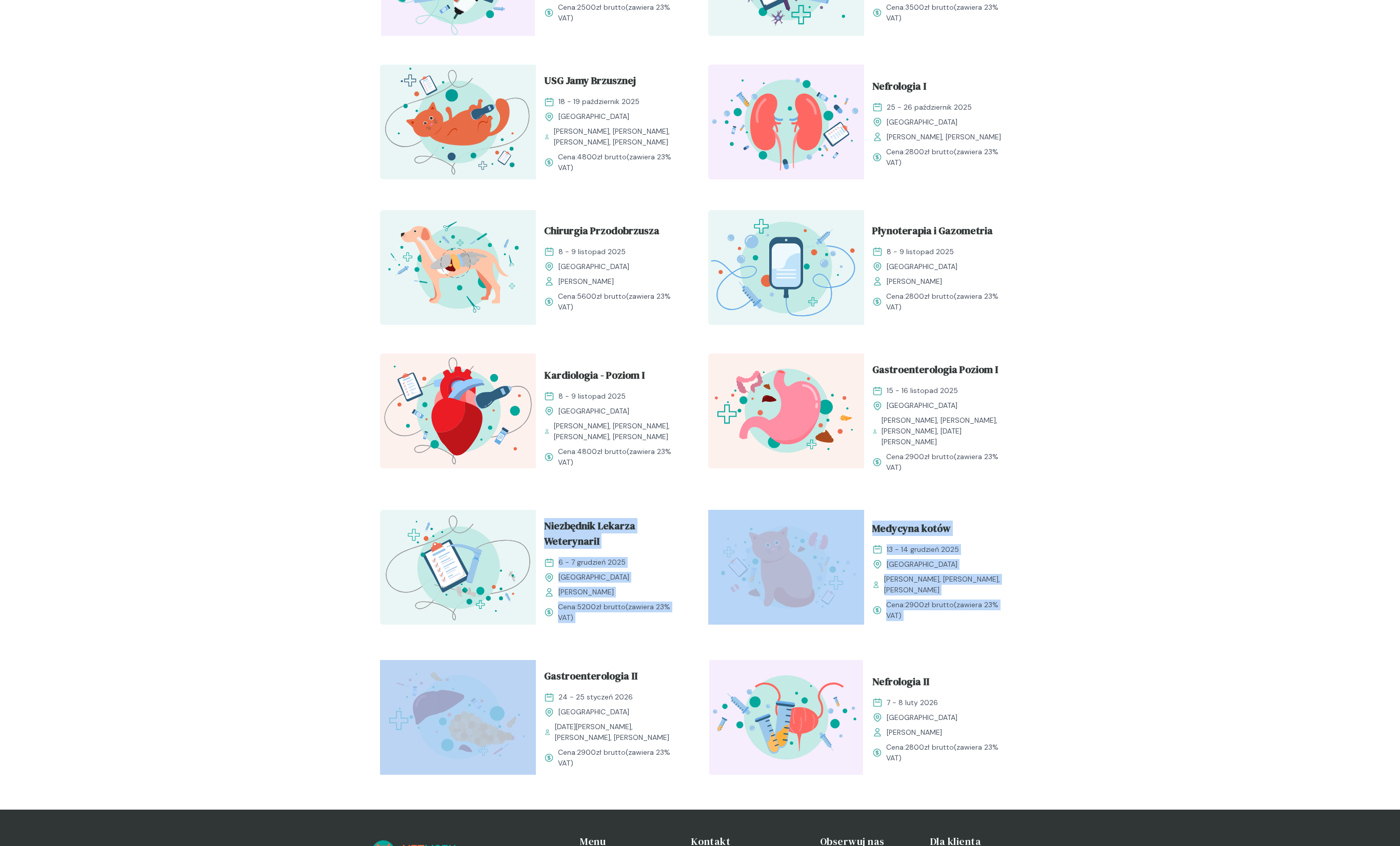
click at [992, 620] on div "Medycyna kotów [DATE] - [DATE] Kraków [PERSON_NAME], [PERSON_NAME], [PERSON_NAM…" at bounding box center [942, 570] width 156 height 121
drag, startPoint x: 941, startPoint y: 606, endPoint x: 430, endPoint y: 479, distance: 526.5
click at [430, 479] on div "Kocia Kardiologia [DATE] - [DATE] [GEOGRAPHIC_DATA] [PERSON_NAME], [PERSON_NAME…" at bounding box center [700, 278] width 656 height 1022
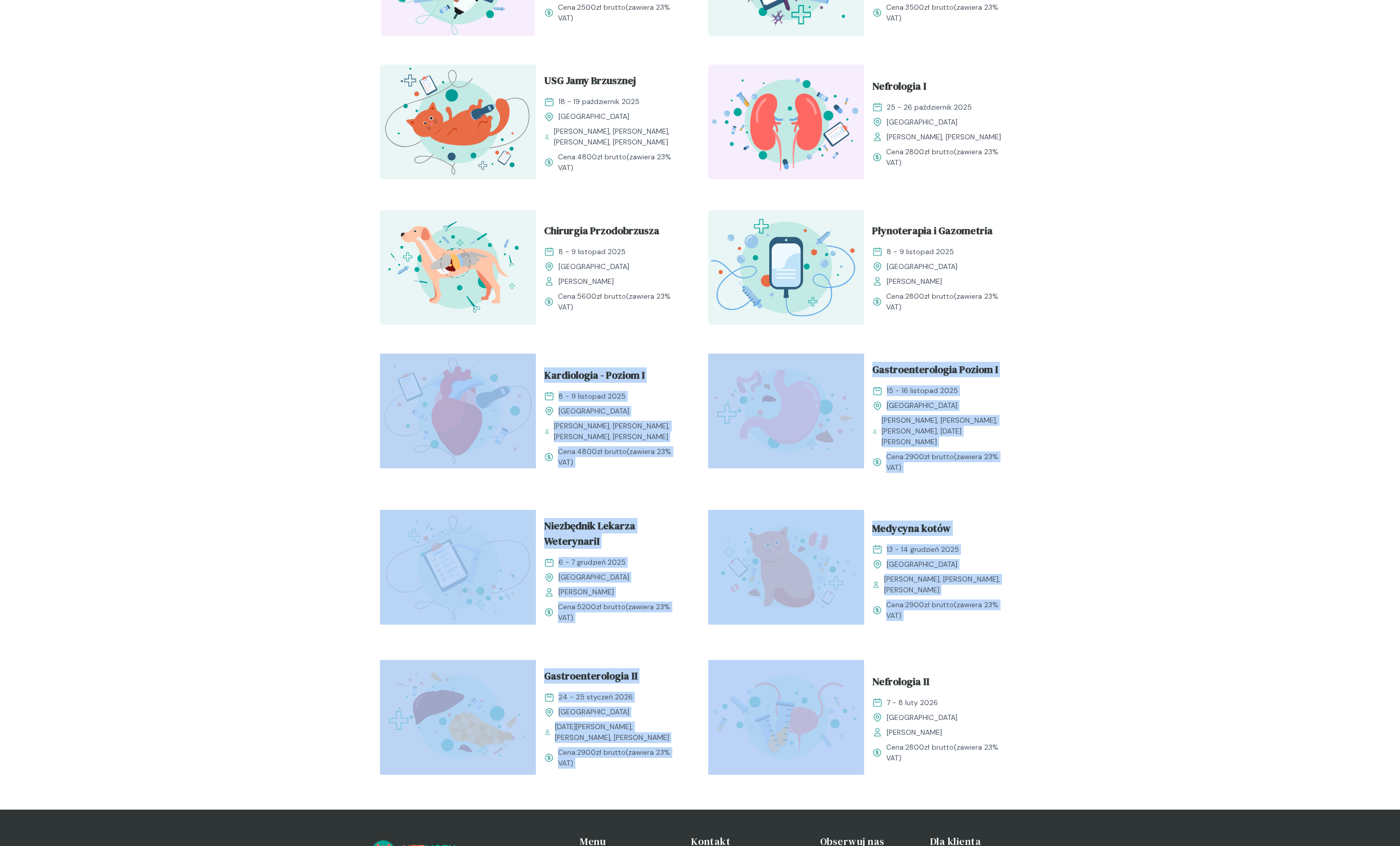
drag, startPoint x: 438, startPoint y: 488, endPoint x: 957, endPoint y: 626, distance: 537.0
click at [965, 632] on div "Kocia Kardiologia [DATE] - [DATE] [GEOGRAPHIC_DATA] [PERSON_NAME], [PERSON_NAME…" at bounding box center [700, 278] width 656 height 1022
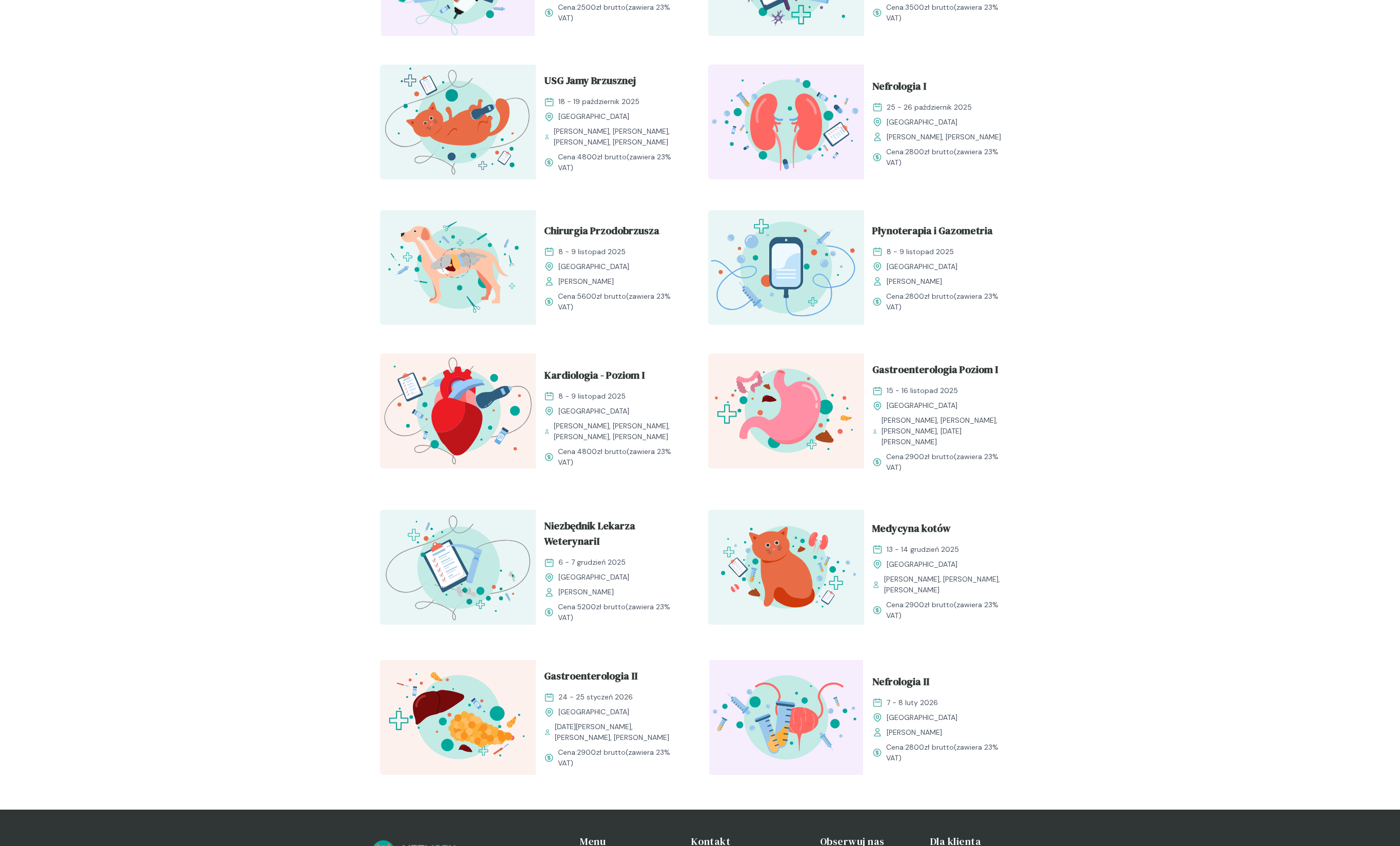
click at [955, 624] on div "Kocia Kardiologia [DATE] - [DATE] [GEOGRAPHIC_DATA] [PERSON_NAME], [PERSON_NAME…" at bounding box center [700, 278] width 656 height 1022
drag
click at [495, 492] on div "Kocia Kardiologia [DATE] - [DATE] [GEOGRAPHIC_DATA] [PERSON_NAME], [PERSON_NAME…" at bounding box center [700, 278] width 656 height 1022
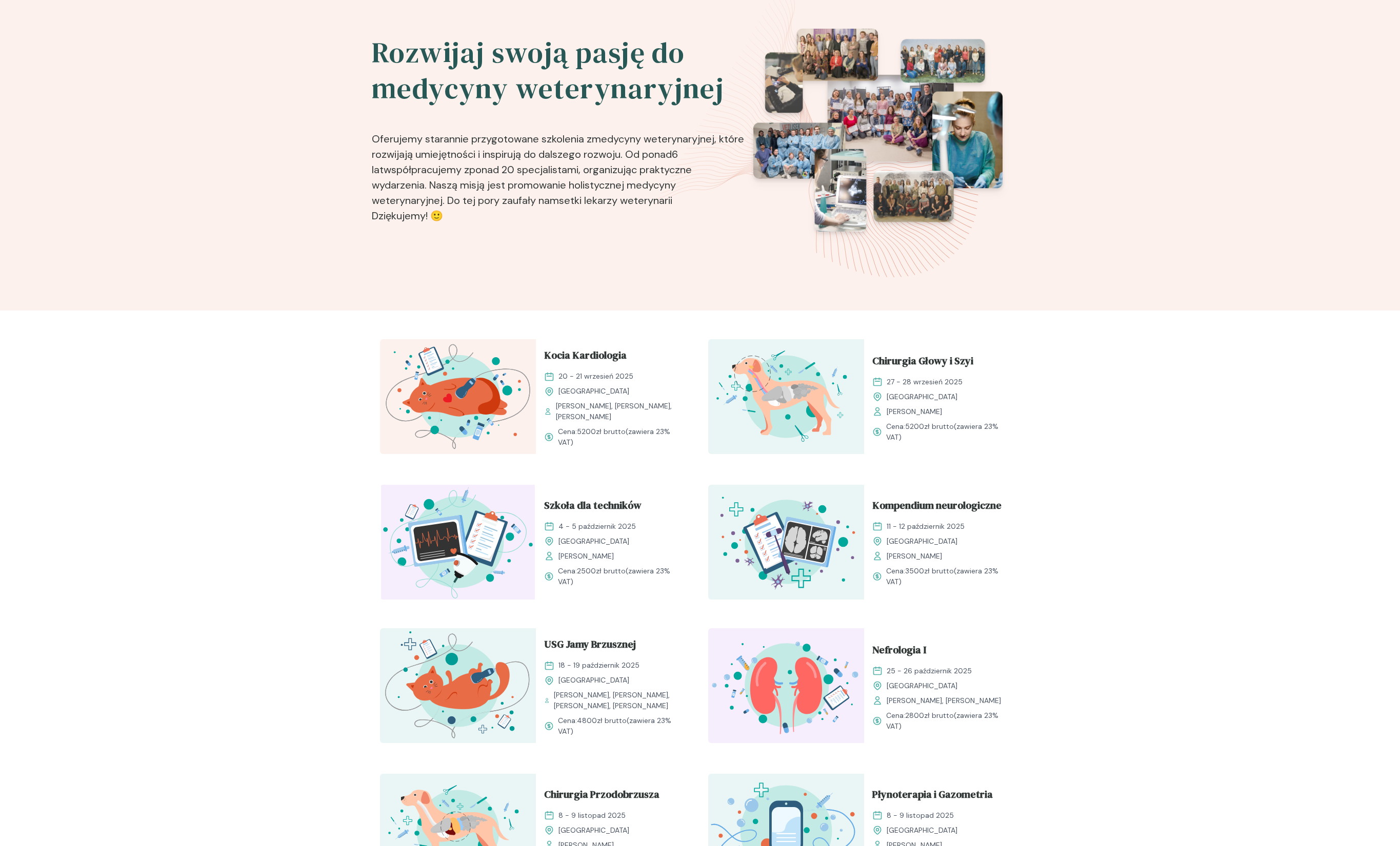
scroll to position [0, 0]
